Goal: Information Seeking & Learning: Find specific fact

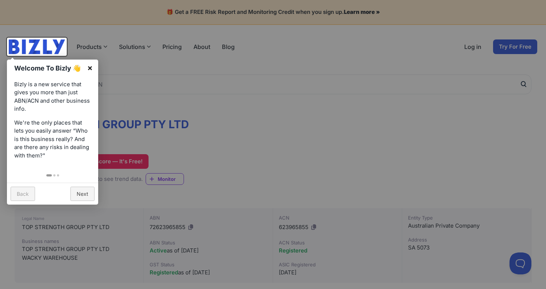
click at [89, 70] on link "×" at bounding box center [90, 67] width 16 height 16
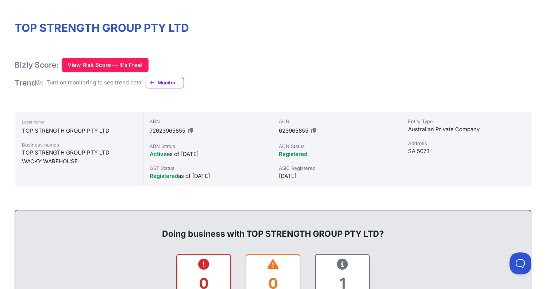
scroll to position [105, 0]
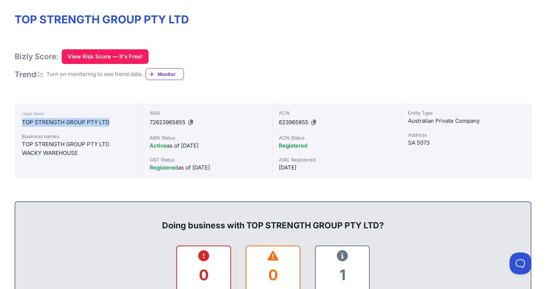
drag, startPoint x: 109, startPoint y: 122, endPoint x: 23, endPoint y: 122, distance: 86.5
click at [23, 122] on div "TOP STRENGTH GROUP PTY LTD" at bounding box center [79, 122] width 114 height 9
copy div "TOP STRENGTH GROUP PTY LTD"
click at [192, 122] on icon at bounding box center [190, 121] width 5 height 5
copy div "TOP STRENGTH GROUP PTY LTD"
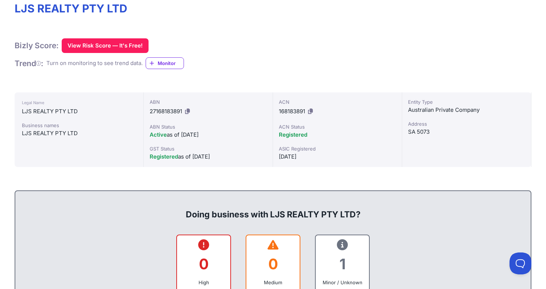
scroll to position [88, 0]
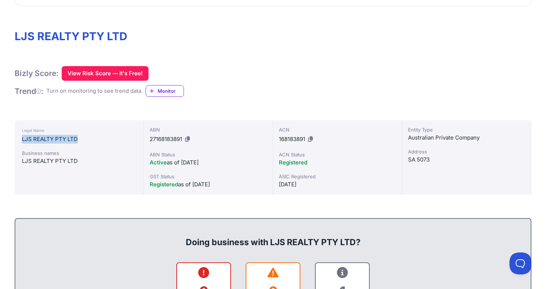
drag, startPoint x: 80, startPoint y: 139, endPoint x: 21, endPoint y: 138, distance: 58.8
click at [21, 138] on div "Legal Name LJS REALTY PTY LTD Business names LJS REALTY PTY LTD" at bounding box center [79, 157] width 129 height 74
copy div "LJS REALTY PTY LTD"
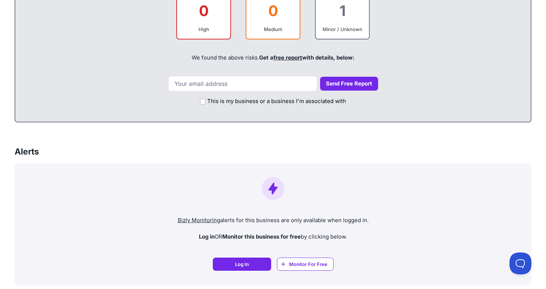
scroll to position [0, 0]
